Goal: Information Seeking & Learning: Find specific page/section

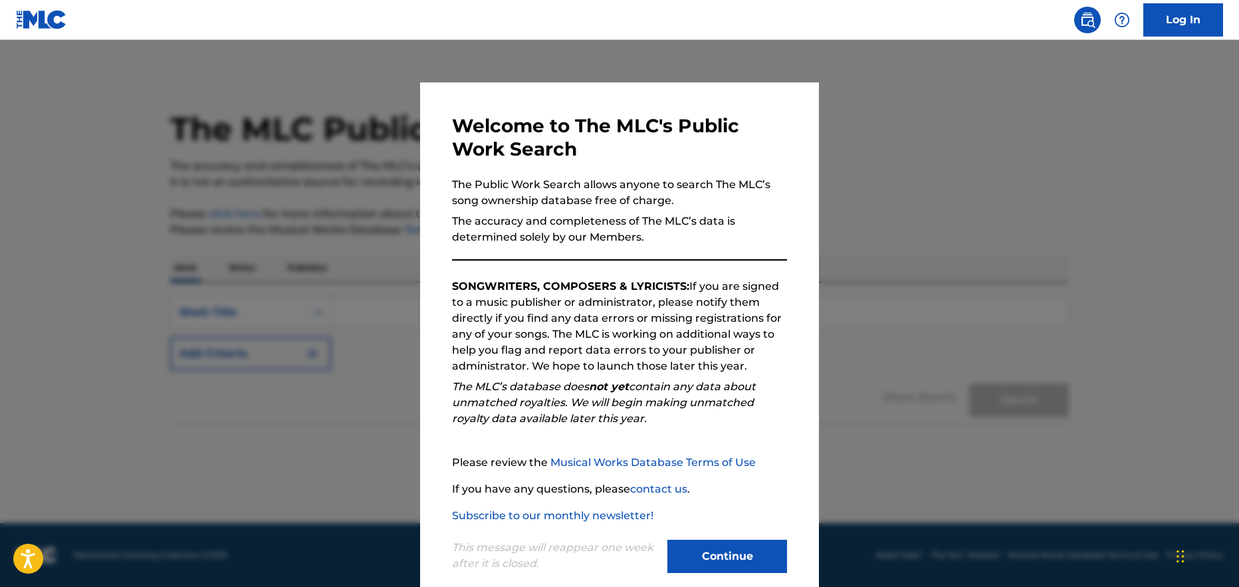
click at [726, 557] on button "Continue" at bounding box center [727, 556] width 120 height 33
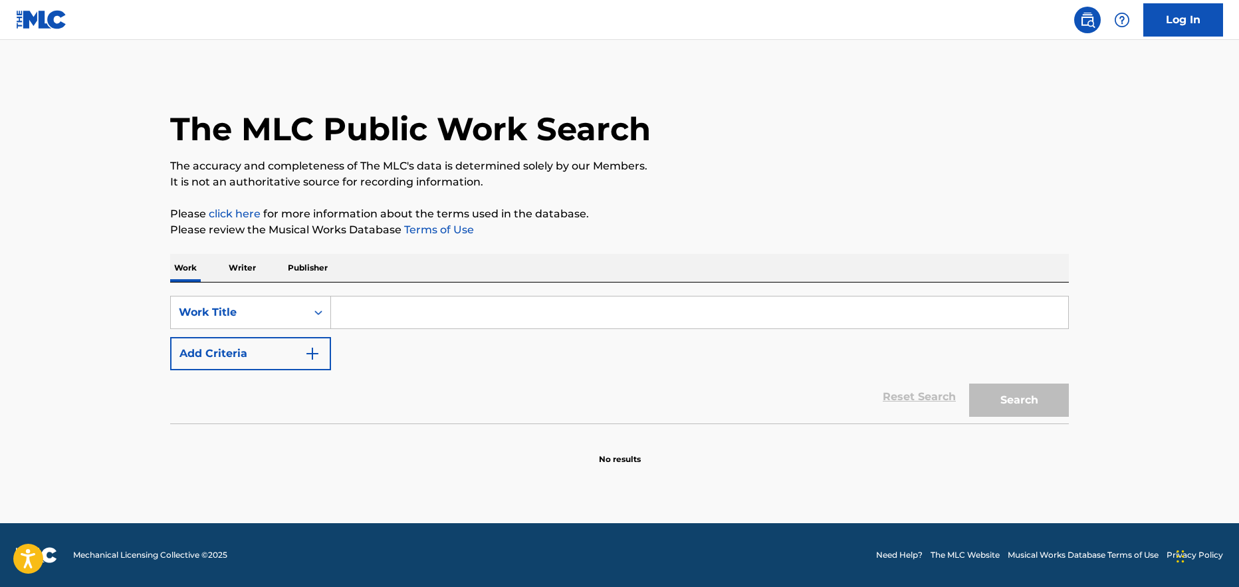
click at [370, 316] on input "Search Form" at bounding box center [699, 312] width 737 height 32
click at [246, 263] on p "Writer" at bounding box center [242, 268] width 35 height 28
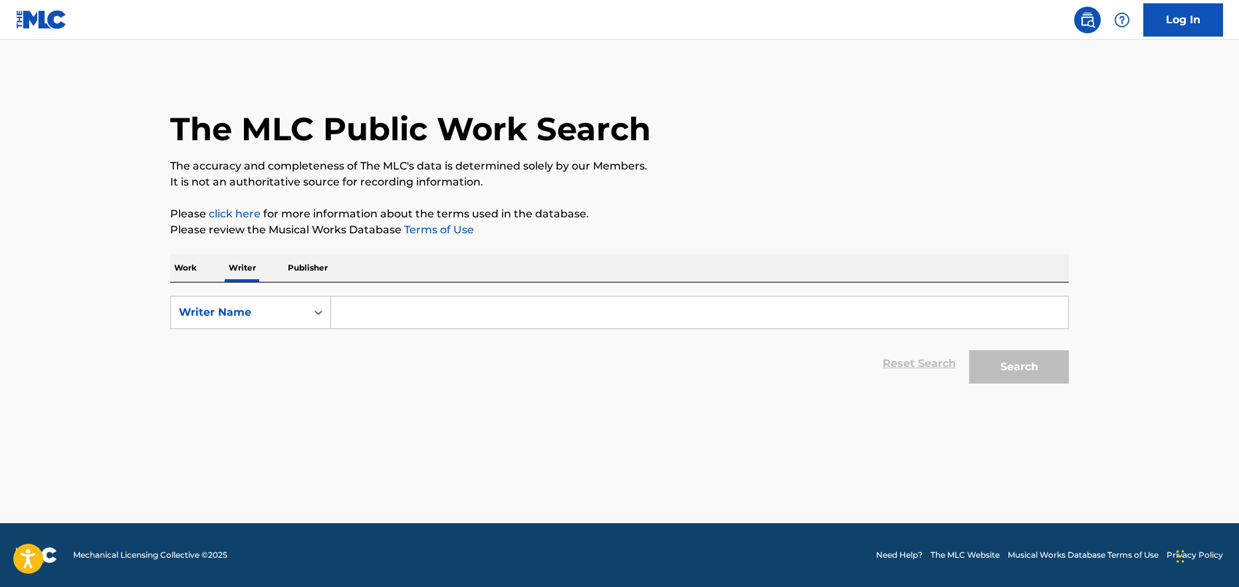
click at [366, 322] on input "Search Form" at bounding box center [699, 312] width 737 height 32
click at [1001, 364] on button "Search" at bounding box center [1019, 366] width 100 height 33
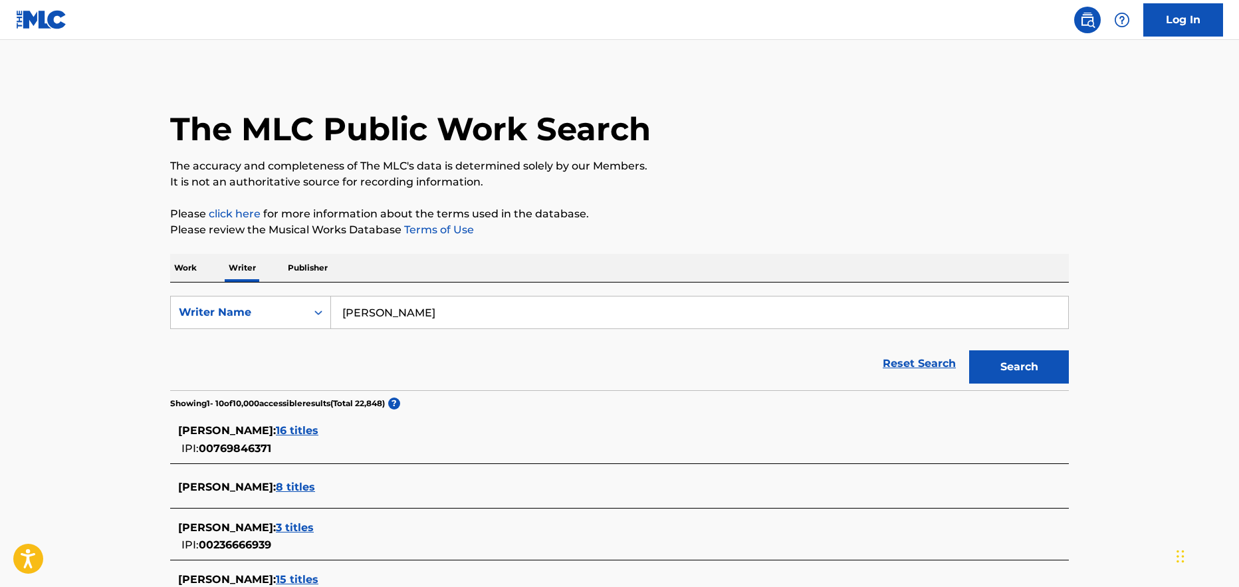
click at [409, 315] on input "[PERSON_NAME]" at bounding box center [699, 312] width 737 height 32
type input "[PERSON_NAME]"
click at [1036, 372] on button "Search" at bounding box center [1019, 366] width 100 height 33
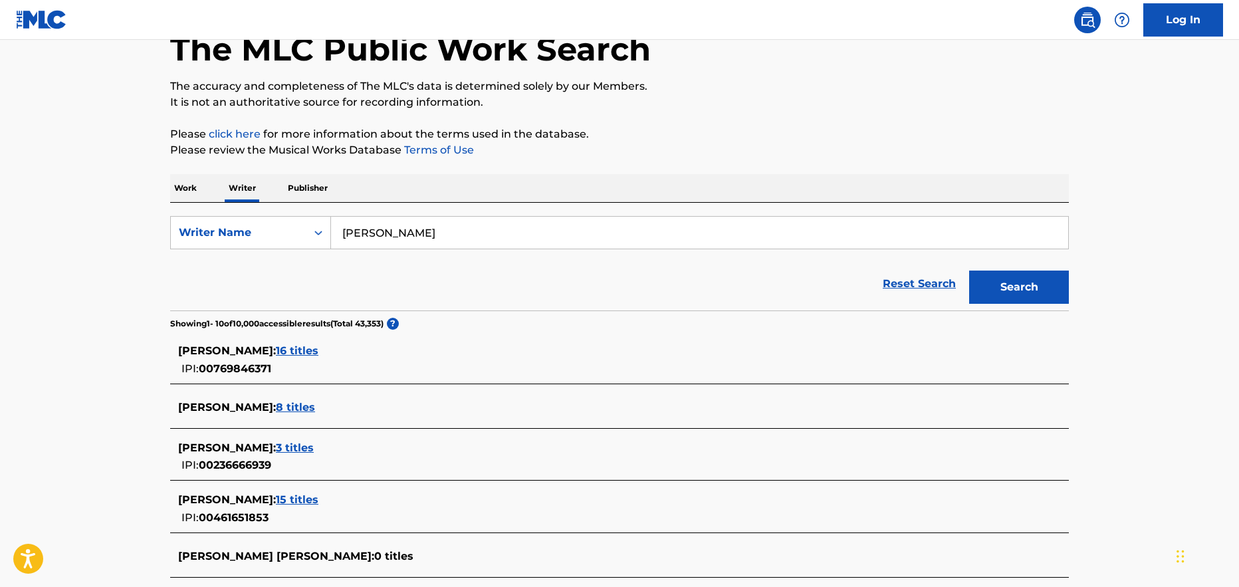
scroll to position [199, 0]
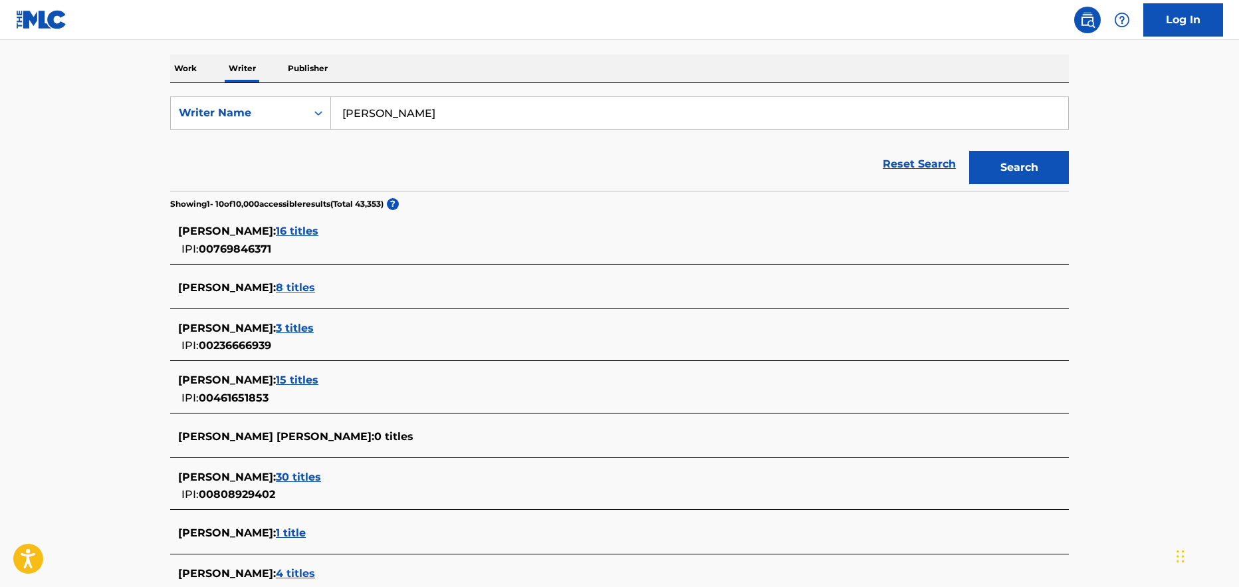
click at [315, 287] on span "8 titles" at bounding box center [295, 287] width 39 height 13
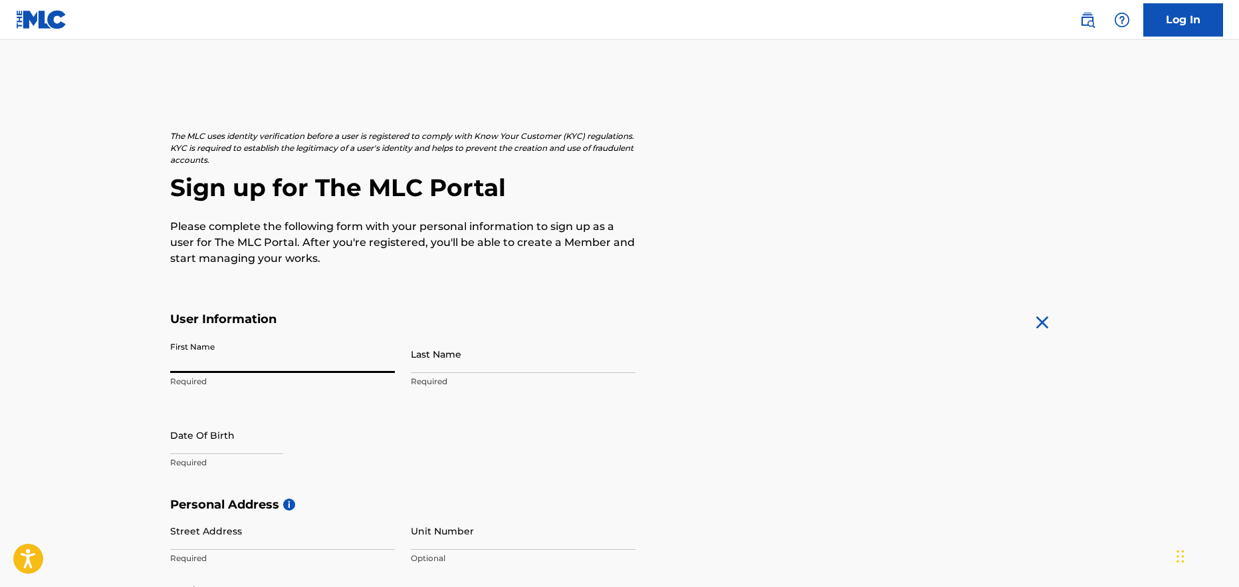
click at [187, 348] on input "First Name" at bounding box center [282, 354] width 225 height 38
